Goal: Information Seeking & Learning: Learn about a topic

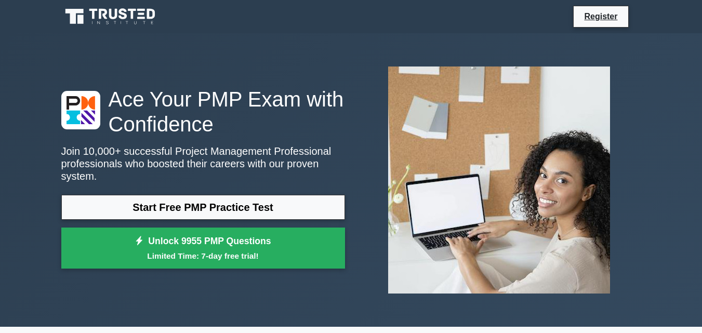
click at [675, 196] on div "Ace Your PMP Exam with Confidence Join 10,000+ successful Project Management Pr…" at bounding box center [351, 179] width 702 height 293
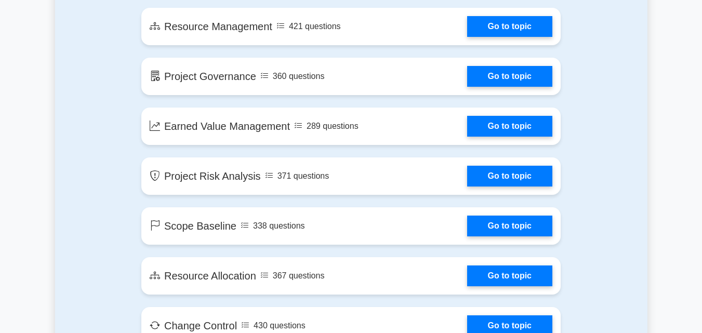
scroll to position [1454, 0]
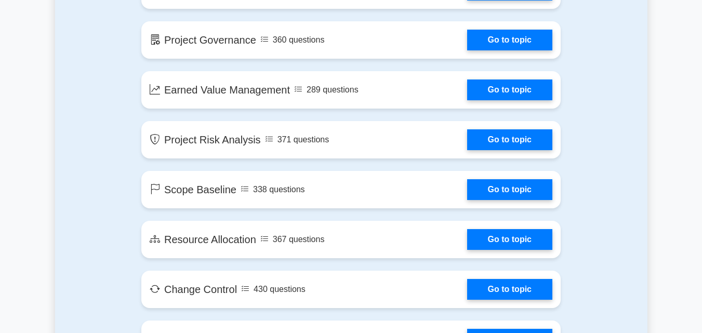
click at [624, 126] on div "Contents of the Project Management Professional package 9955 PMP questions grou…" at bounding box center [351, 143] width 592 height 2068
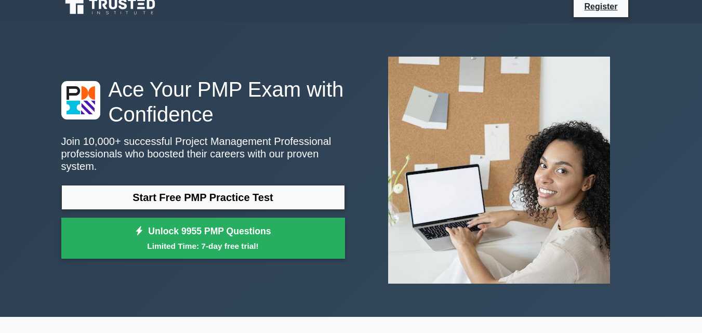
scroll to position [0, 0]
